Goal: Find specific page/section: Find specific page/section

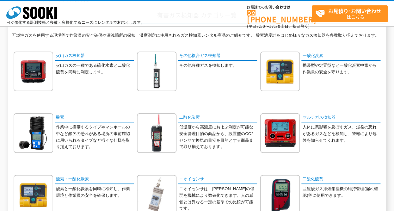
scroll to position [63, 0]
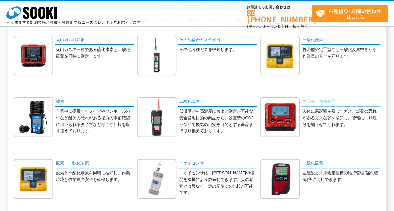
click at [318, 102] on link "マルチガス検知器" at bounding box center [340, 101] width 79 height 9
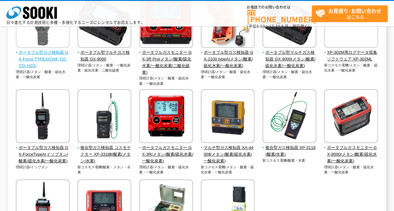
scroll to position [105, 0]
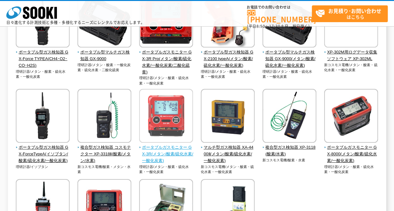
click at [166, 149] on span "ポータブルガスモニター GX-3R(メタン/酸素/硫化水素/一酸化炭素)" at bounding box center [166, 154] width 54 height 20
